Goal: Manage account settings

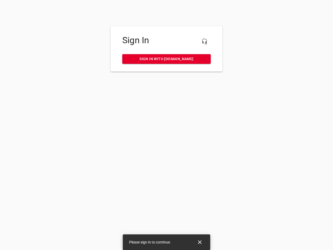
click at [205, 41] on icon "button" at bounding box center [205, 41] width 6 height 6
click at [200, 242] on icon "Close" at bounding box center [200, 242] width 4 height 4
